Goal: Task Accomplishment & Management: Manage account settings

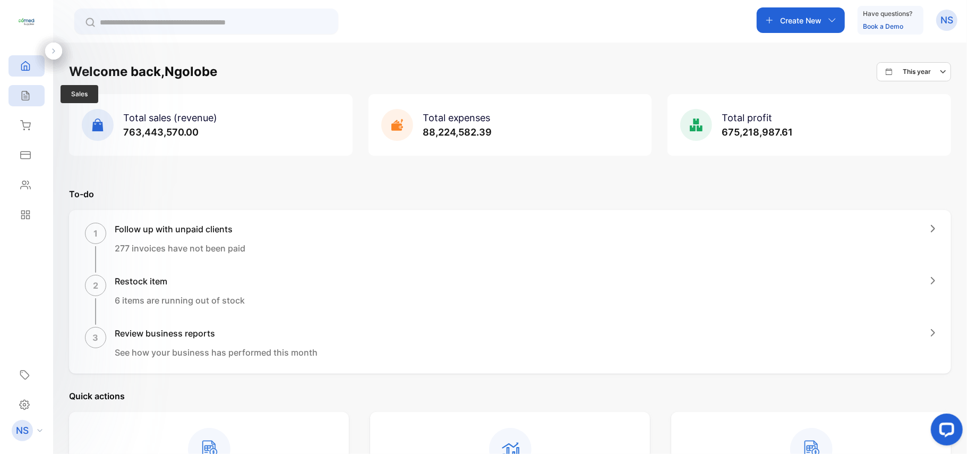
click at [20, 102] on div "Sales" at bounding box center [26, 95] width 36 height 21
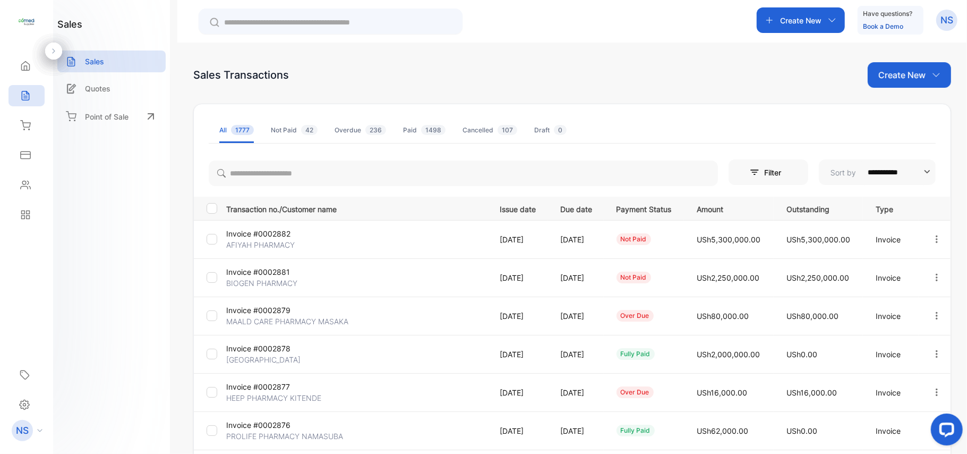
click at [935, 277] on icon "button" at bounding box center [937, 277] width 10 height 10
click at [895, 391] on div "Cancel" at bounding box center [903, 398] width 107 height 21
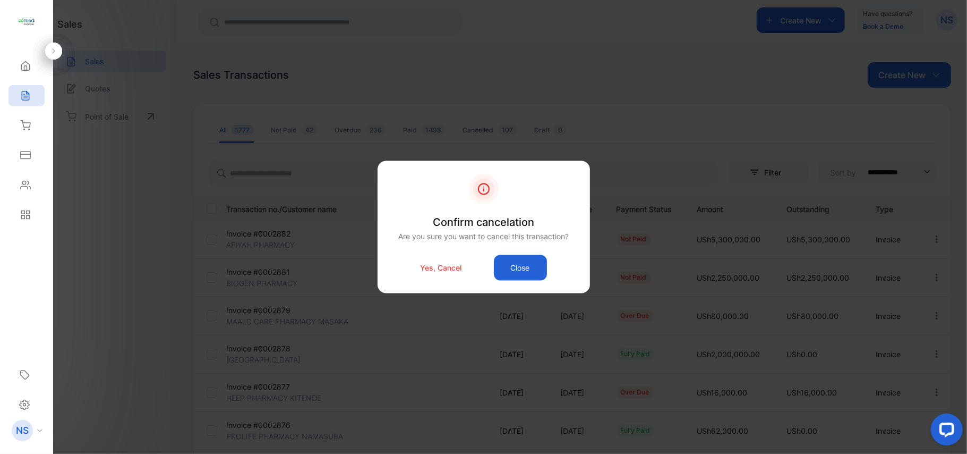
click at [453, 262] on p "Yes, Cancel" at bounding box center [441, 267] width 41 height 11
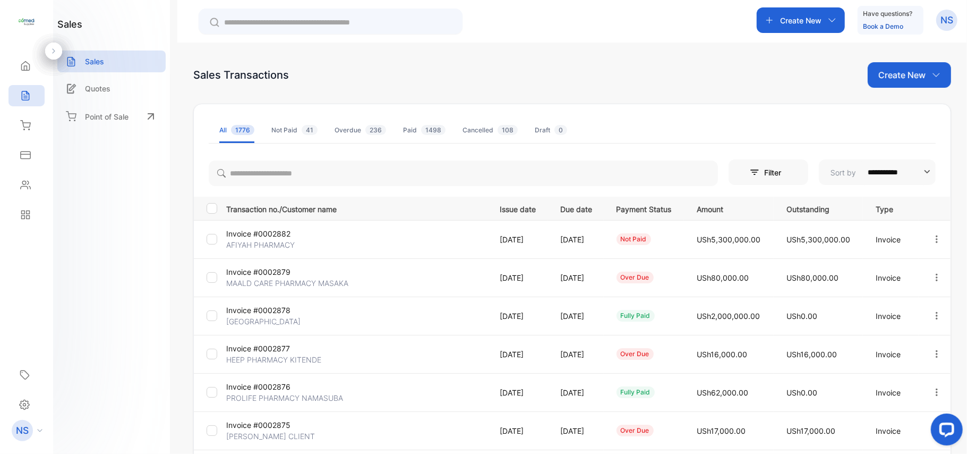
click at [933, 243] on icon "button" at bounding box center [937, 239] width 10 height 10
click at [892, 357] on span "Cancel" at bounding box center [887, 360] width 28 height 13
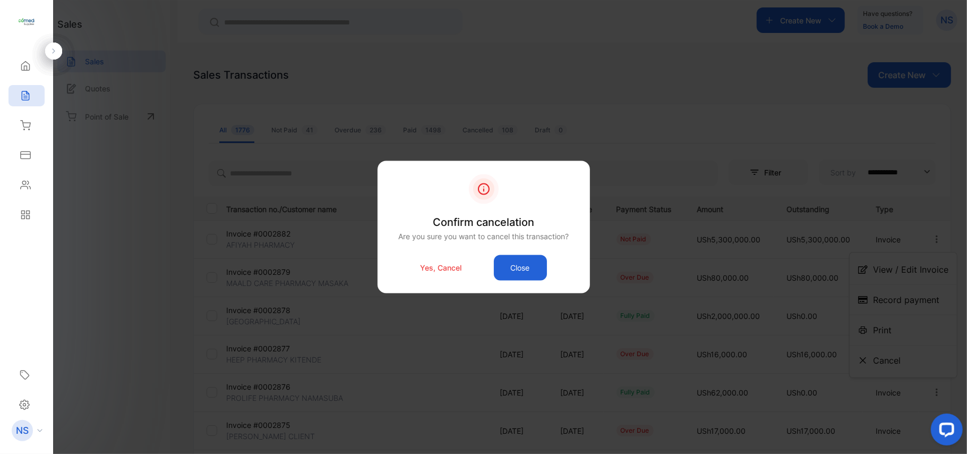
click at [434, 258] on div "Yes, Cancel Close" at bounding box center [484, 267] width 181 height 25
click at [438, 264] on p "Yes, Cancel" at bounding box center [441, 267] width 41 height 11
